Goal: Use online tool/utility: Utilize a website feature to perform a specific function

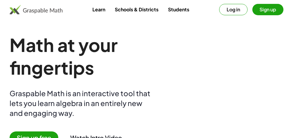
click at [210, 9] on button "Log in" at bounding box center [233, 9] width 28 height 11
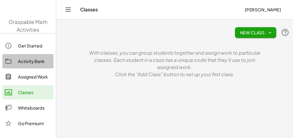
click at [33, 59] on div "Activity Bank" at bounding box center [34, 61] width 33 height 7
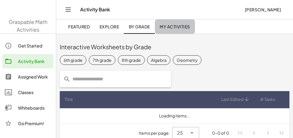
click at [171, 33] on link "My Activities" at bounding box center [175, 26] width 40 height 14
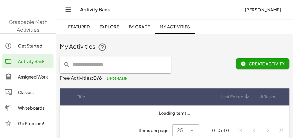
scroll to position [5, 0]
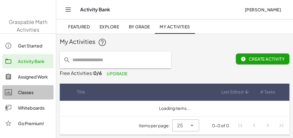
click at [34, 82] on div "Classes" at bounding box center [34, 92] width 33 height 7
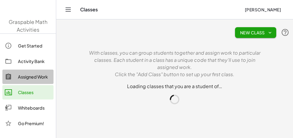
click at [38, 79] on div "Assigned Work" at bounding box center [34, 76] width 33 height 7
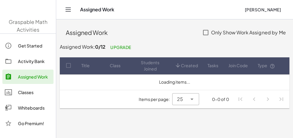
click at [32, 82] on link "Whiteboards" at bounding box center [27, 108] width 51 height 14
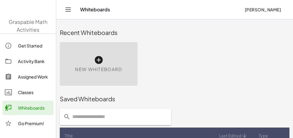
click at [102, 69] on span "New Whiteboard" at bounding box center [98, 69] width 47 height 7
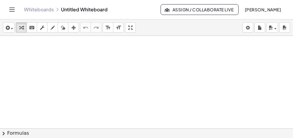
click at [95, 59] on div at bounding box center [146, 128] width 293 height 185
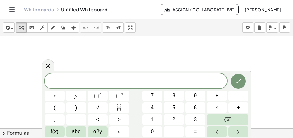
scroll to position [36, 0]
click at [17, 25] on div "button" at bounding box center [21, 27] width 8 height 7
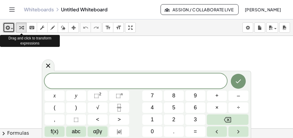
click at [10, 28] on icon "button" at bounding box center [6, 27] width 5 height 7
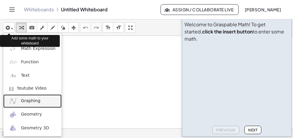
click at [42, 82] on link "Graphing" at bounding box center [32, 100] width 58 height 13
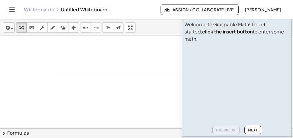
scroll to position [22, 0]
click at [210, 82] on div "Tutorial Step 1 of 6 Welcome to Graspable Math! To get started, click the inser…" at bounding box center [237, 73] width 110 height 127
click at [210, 20] on icon "button" at bounding box center [284, 16] width 7 height 7
click at [210, 27] on icon "button" at bounding box center [284, 27] width 4 height 7
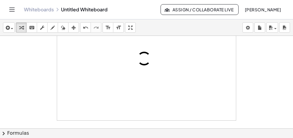
click at [210, 25] on icon "button" at bounding box center [284, 27] width 4 height 7
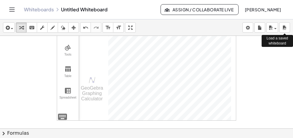
scroll to position [0, 0]
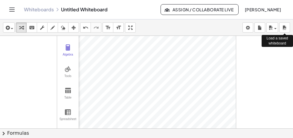
click at [65, 70] on img "Graphing Calculator" at bounding box center [67, 68] width 7 height 7
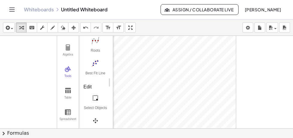
scroll to position [88, 0]
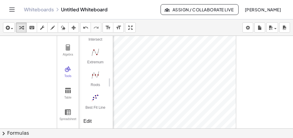
click at [96, 82] on div "Roots" at bounding box center [95, 87] width 24 height 8
click at [93, 72] on img "Roots. Select a function" at bounding box center [95, 75] width 24 height 10
click at [89, 63] on div "Extremum" at bounding box center [95, 64] width 24 height 8
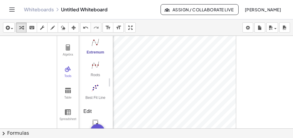
scroll to position [95, 0]
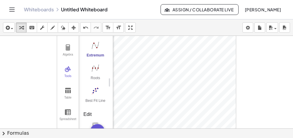
click at [94, 65] on img "Roots. Select a function" at bounding box center [95, 68] width 24 height 10
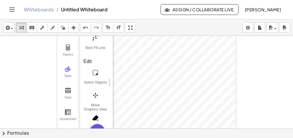
scroll to position [149, 0]
click at [91, 82] on img "Move Graphics View. Drag white background or axis" at bounding box center [95, 95] width 24 height 10
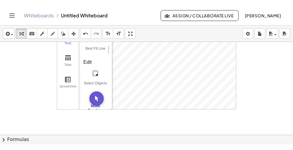
scroll to position [0, 0]
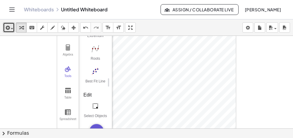
click at [11, 24] on div "button" at bounding box center [8, 27] width 9 height 7
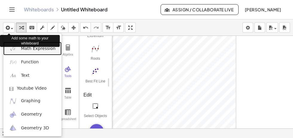
click at [42, 50] on span "Math Expression" at bounding box center [38, 49] width 34 height 6
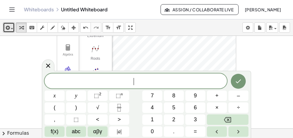
click at [5, 30] on icon "button" at bounding box center [6, 27] width 5 height 7
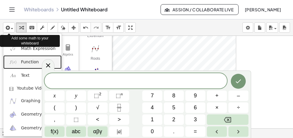
click at [30, 66] on link "Function" at bounding box center [32, 61] width 58 height 13
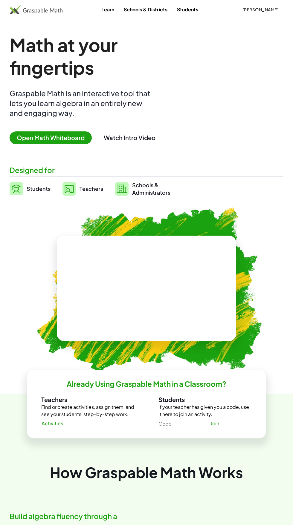
click at [105, 14] on link "Learn" at bounding box center [107, 9] width 22 height 11
click at [160, 14] on link "Schools & Districts" at bounding box center [145, 9] width 53 height 11
click at [195, 13] on link "Students" at bounding box center [187, 9] width 31 height 11
click at [83, 188] on span "Teachers" at bounding box center [91, 188] width 24 height 7
